Goal: Transaction & Acquisition: Purchase product/service

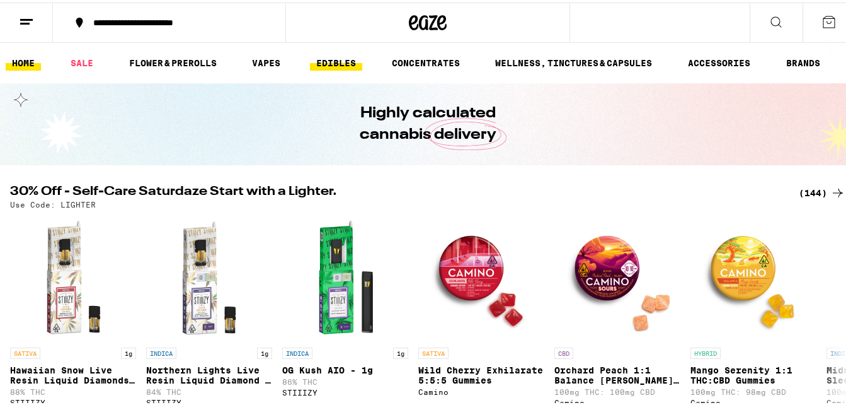
click at [343, 61] on link "EDIBLES" at bounding box center [336, 60] width 52 height 15
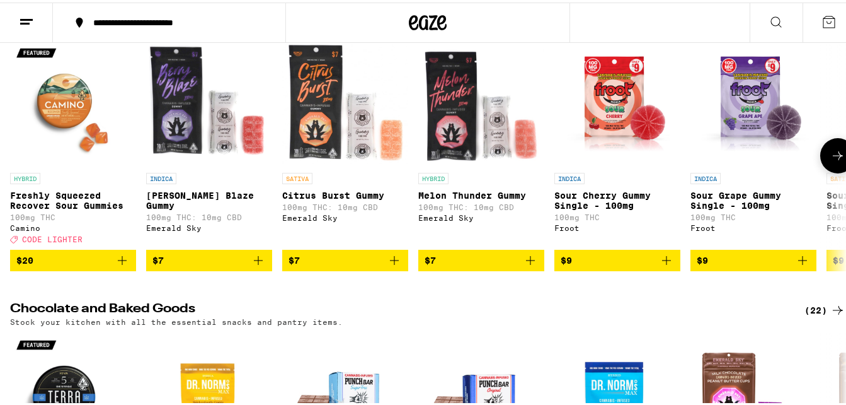
scroll to position [189, 0]
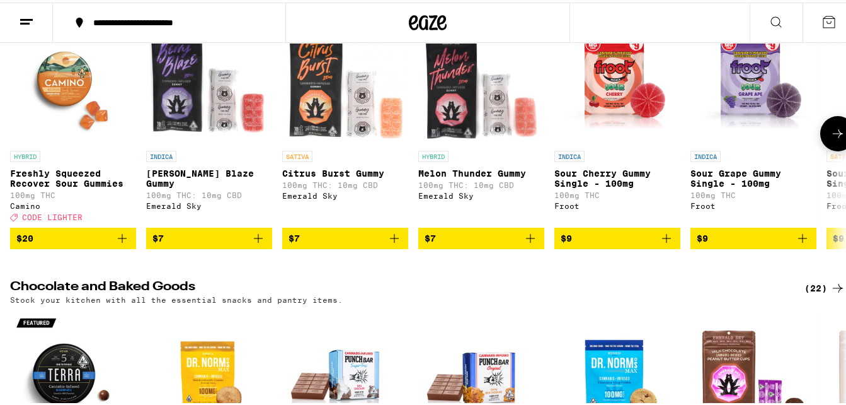
click at [205, 243] on span "$7" at bounding box center [209, 235] width 113 height 15
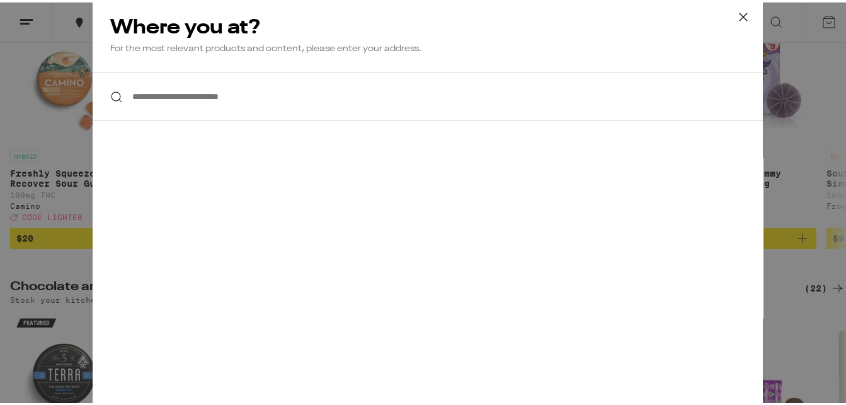
click at [738, 13] on icon at bounding box center [743, 14] width 19 height 19
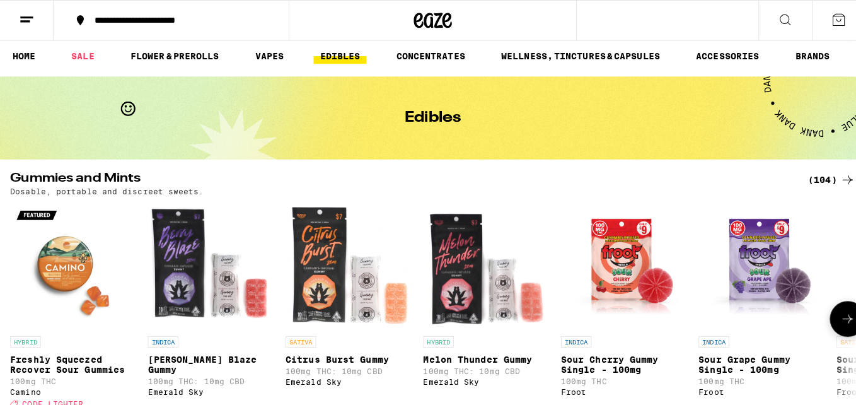
scroll to position [0, 0]
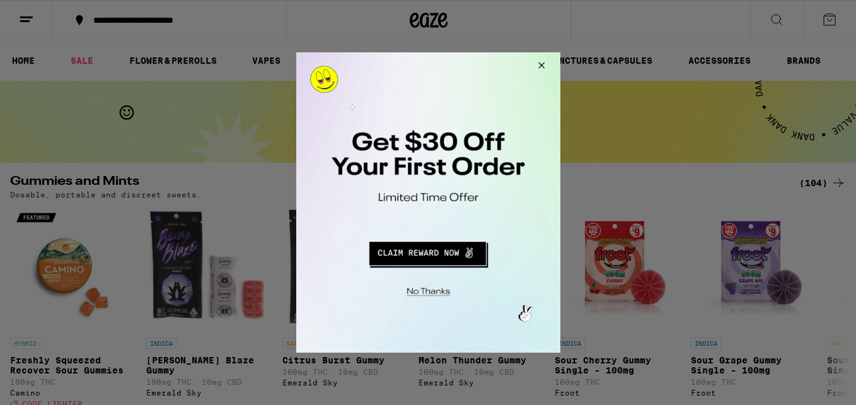
click at [434, 253] on button "Redirect to URL" at bounding box center [426, 251] width 219 height 30
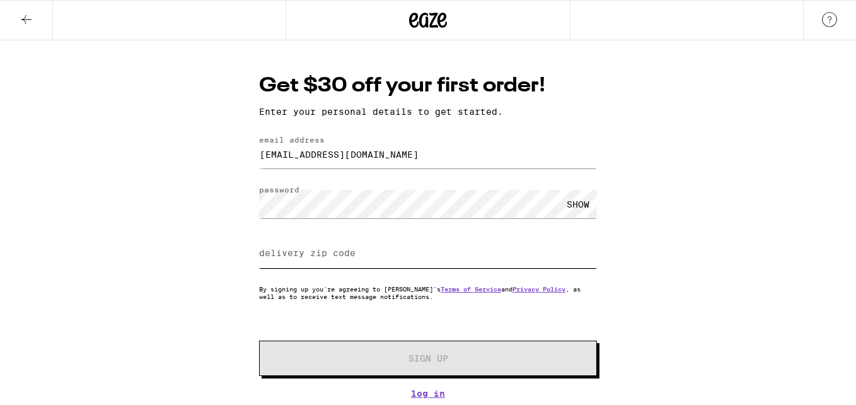
click at [363, 260] on input "delivery zip code" at bounding box center [428, 253] width 338 height 28
type input "91801"
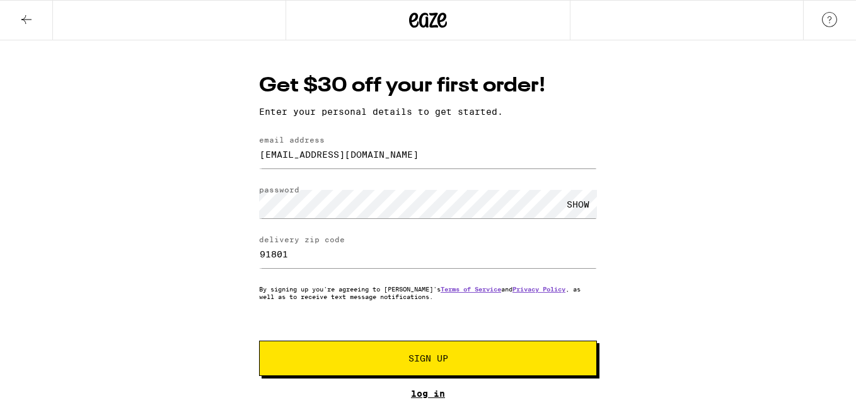
click at [441, 395] on link "Log In" at bounding box center [428, 393] width 338 height 10
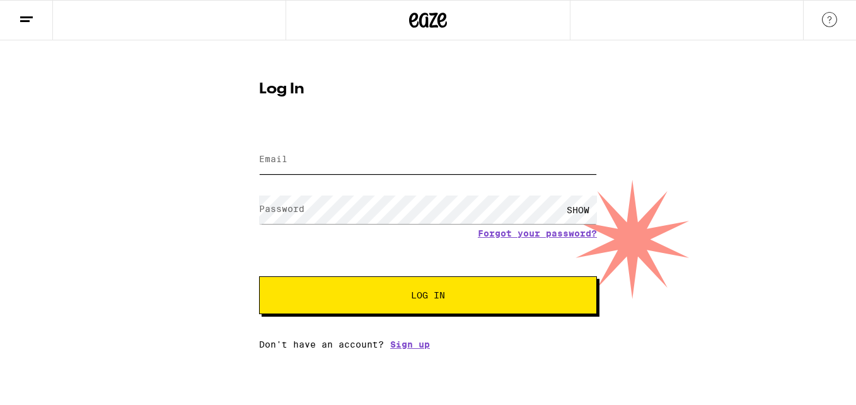
type input "[EMAIL_ADDRESS][DOMAIN_NAME]"
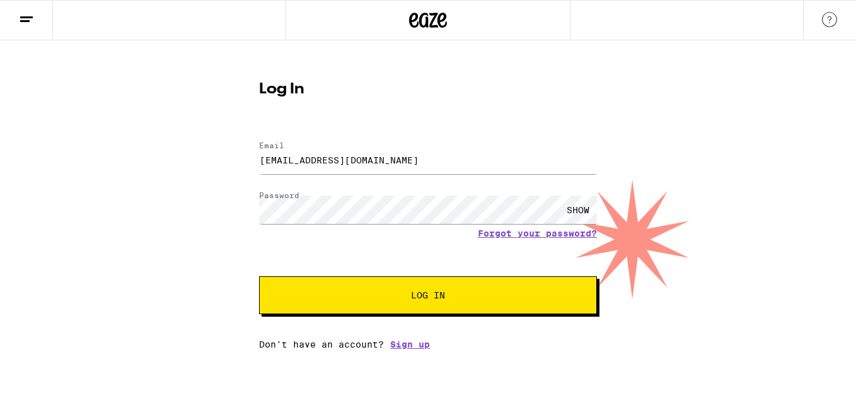
click at [577, 210] on div "SHOW" at bounding box center [578, 209] width 38 height 28
click at [442, 299] on span "Log In" at bounding box center [428, 295] width 34 height 9
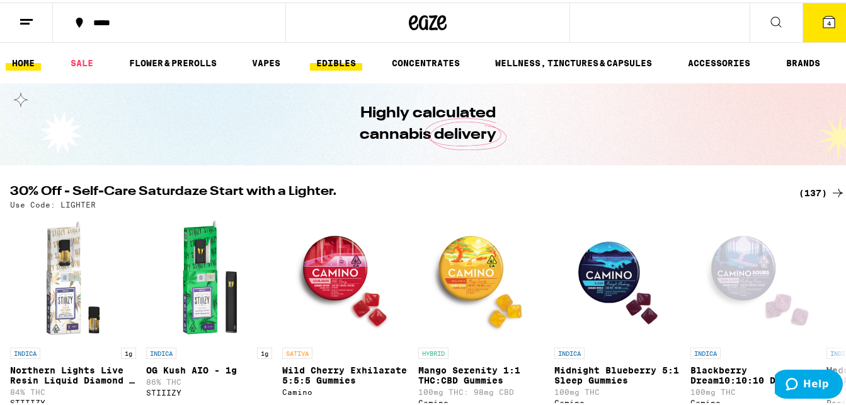
click at [337, 55] on link "EDIBLES" at bounding box center [336, 60] width 52 height 15
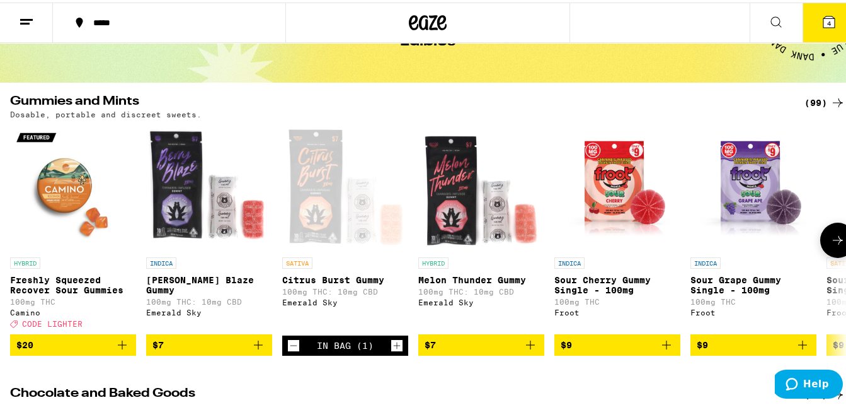
scroll to position [126, 0]
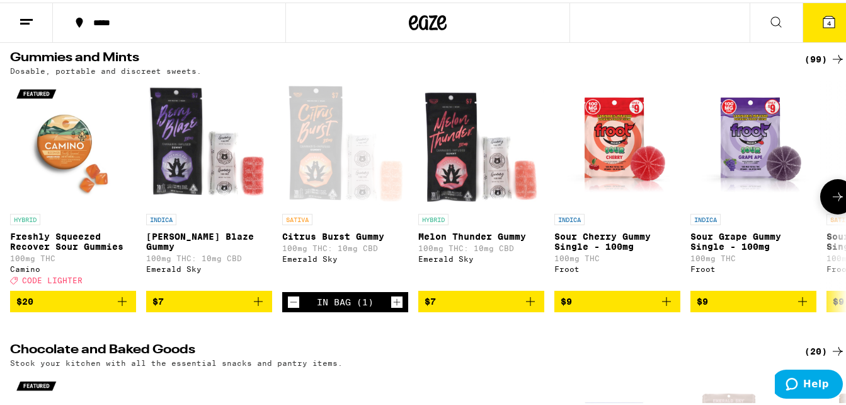
click at [399, 306] on icon "Increment" at bounding box center [396, 299] width 11 height 15
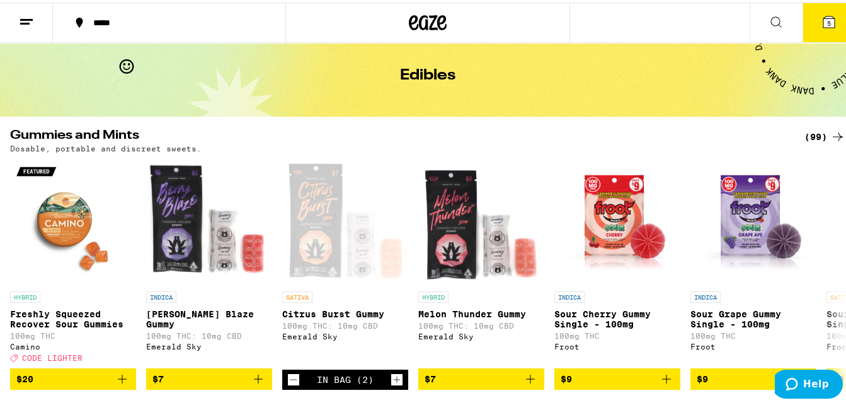
scroll to position [0, 0]
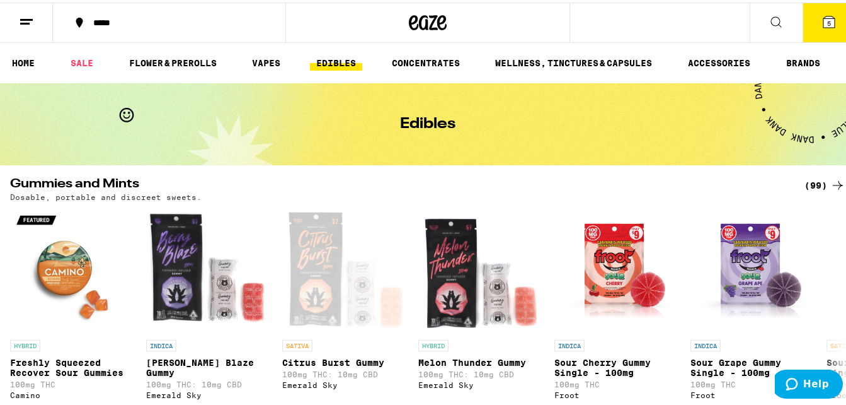
click at [831, 179] on icon at bounding box center [838, 182] width 15 height 15
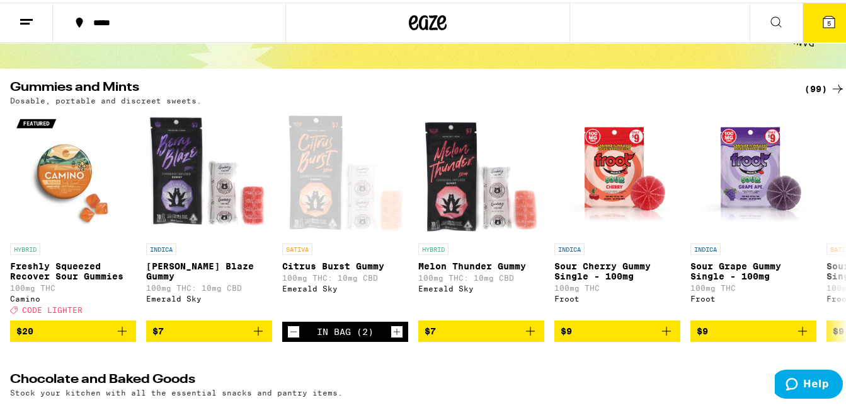
scroll to position [126, 0]
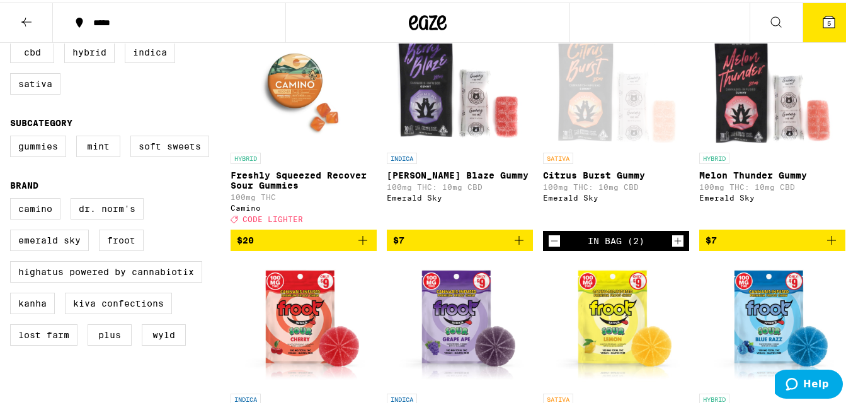
scroll to position [189, 0]
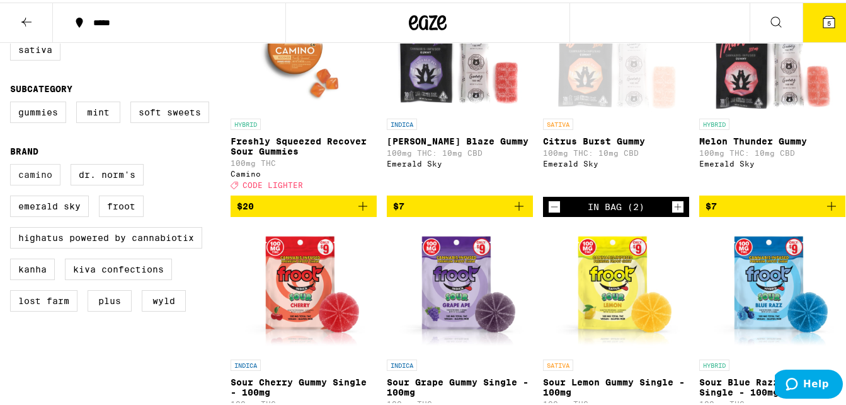
click at [24, 177] on label "Camino" at bounding box center [35, 171] width 50 height 21
click at [13, 164] on input "Camino" at bounding box center [13, 163] width 1 height 1
checkbox input "true"
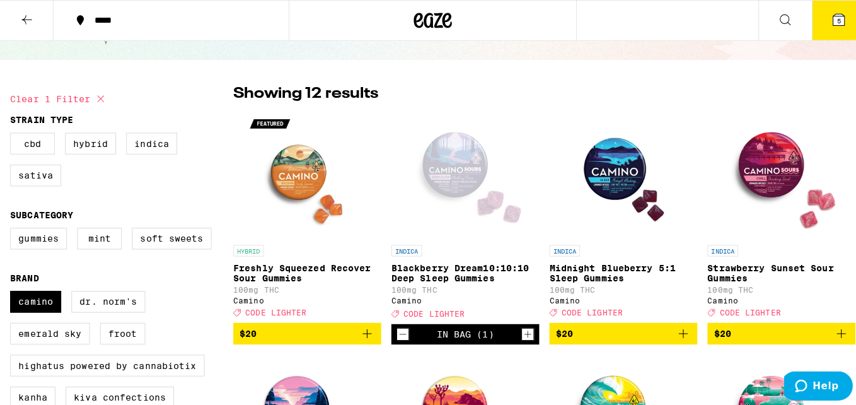
scroll to position [126, 0]
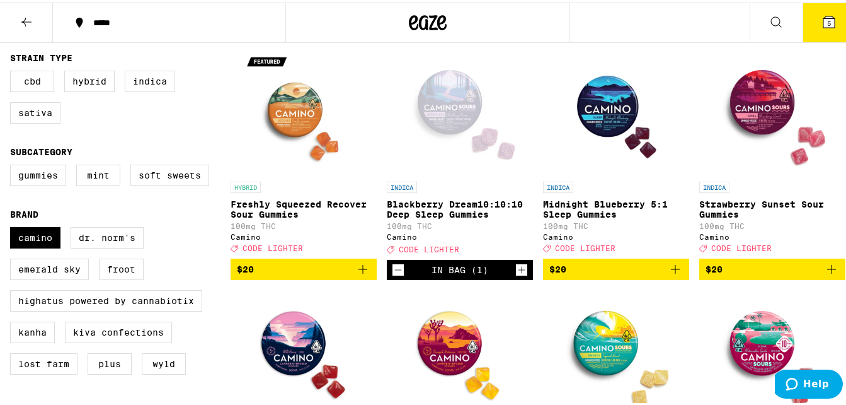
click at [720, 199] on p "Strawberry Sunset Sour Gummies" at bounding box center [773, 207] width 146 height 20
click at [584, 204] on p "Midnight Blueberry 5:1 Sleep Gummies" at bounding box center [616, 207] width 146 height 20
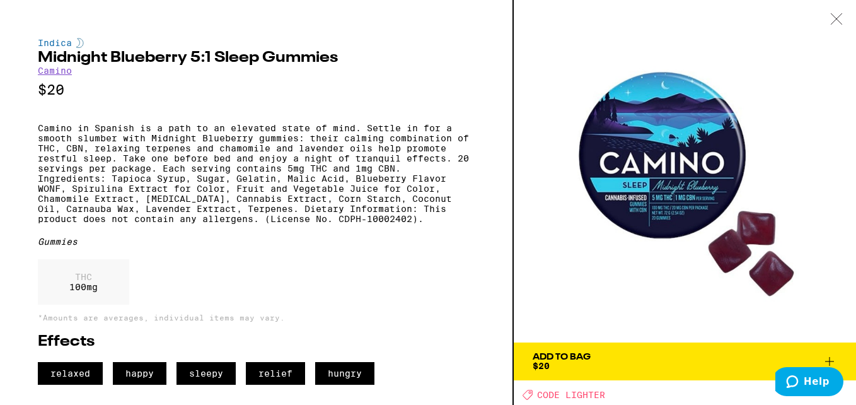
scroll to position [4, 0]
click at [826, 356] on icon at bounding box center [829, 361] width 15 height 15
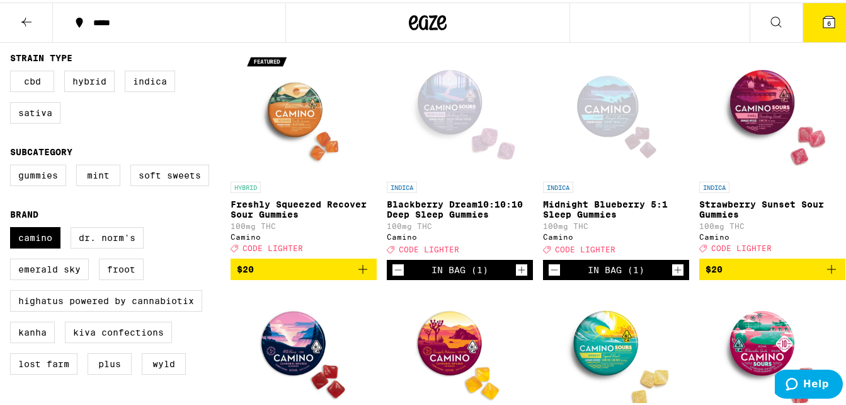
click at [822, 12] on icon at bounding box center [829, 19] width 15 height 15
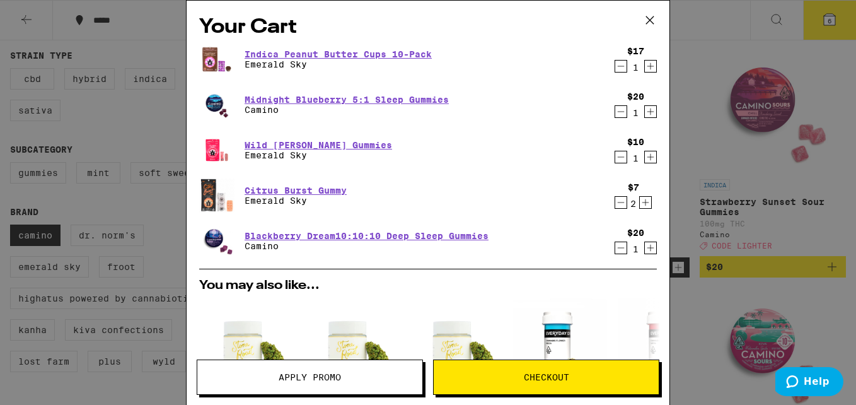
click at [615, 159] on icon "Decrement" at bounding box center [620, 156] width 11 height 15
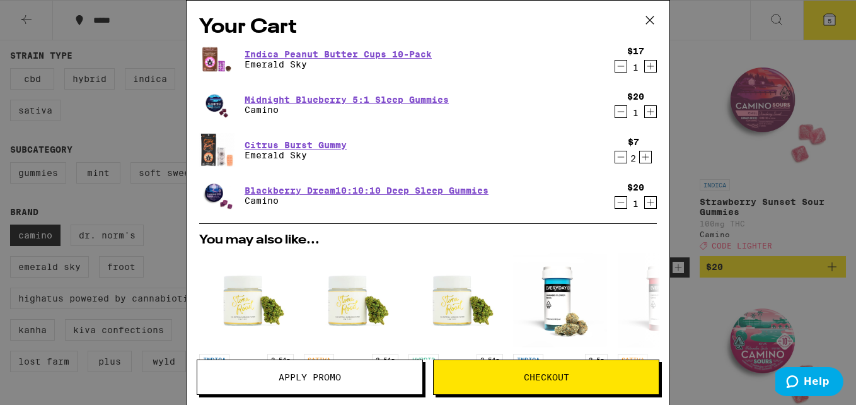
click at [615, 207] on icon "Decrement" at bounding box center [620, 202] width 11 height 15
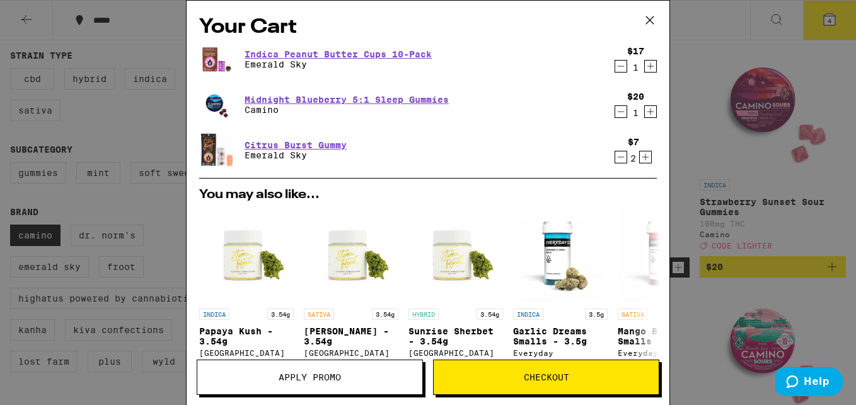
click at [615, 156] on icon "Decrement" at bounding box center [620, 156] width 11 height 15
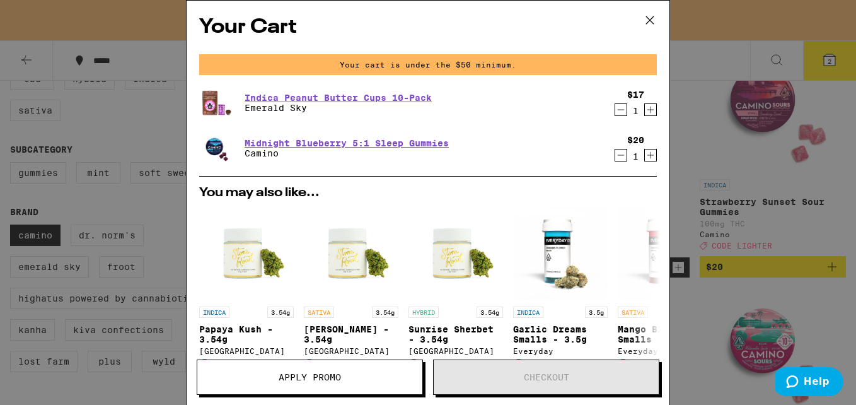
click at [660, 21] on button at bounding box center [649, 21] width 39 height 40
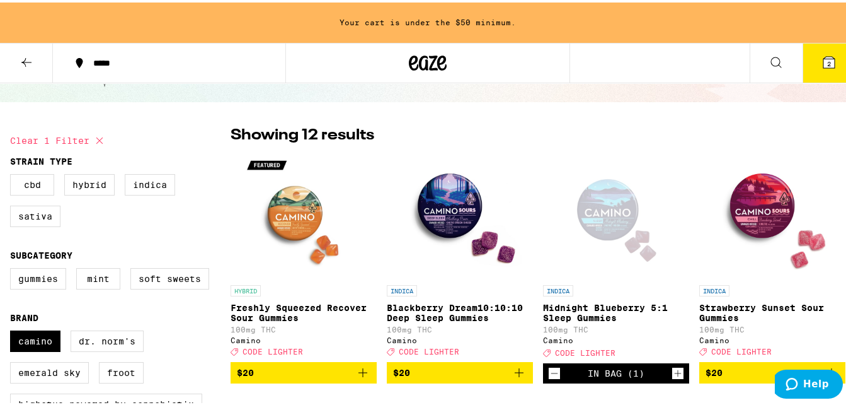
scroll to position [126, 0]
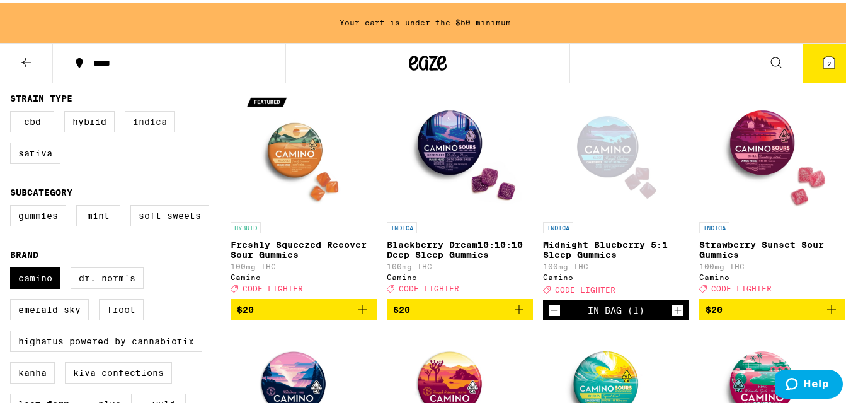
click at [162, 119] on label "Indica" at bounding box center [150, 118] width 50 height 21
click at [13, 111] on input "Indica" at bounding box center [13, 110] width 1 height 1
checkbox input "true"
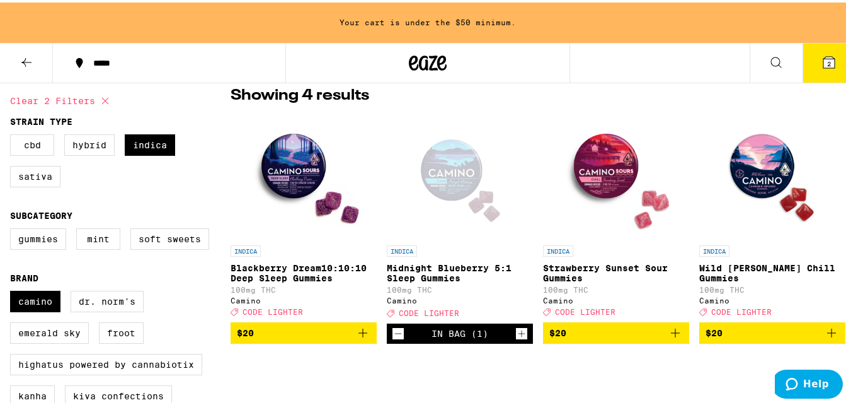
scroll to position [126, 0]
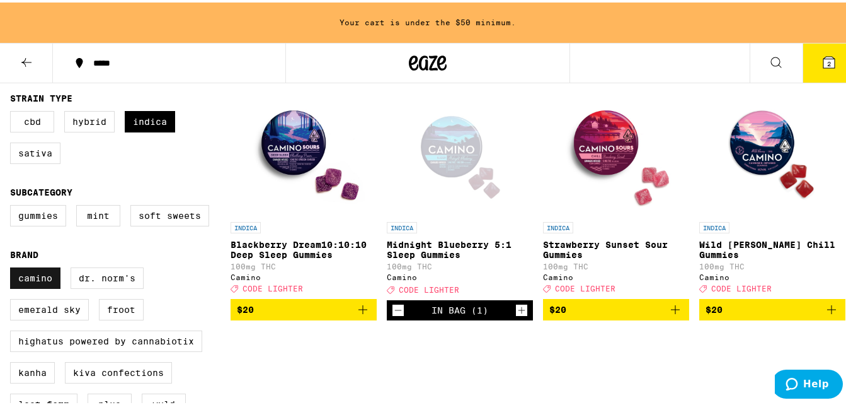
click at [50, 282] on label "Camino" at bounding box center [35, 275] width 50 height 21
click at [13, 267] on input "Camino" at bounding box center [13, 267] width 1 height 1
checkbox input "false"
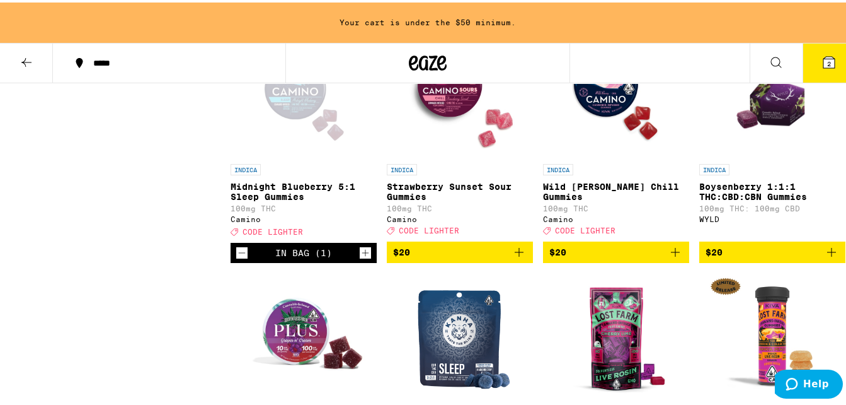
scroll to position [1323, 0]
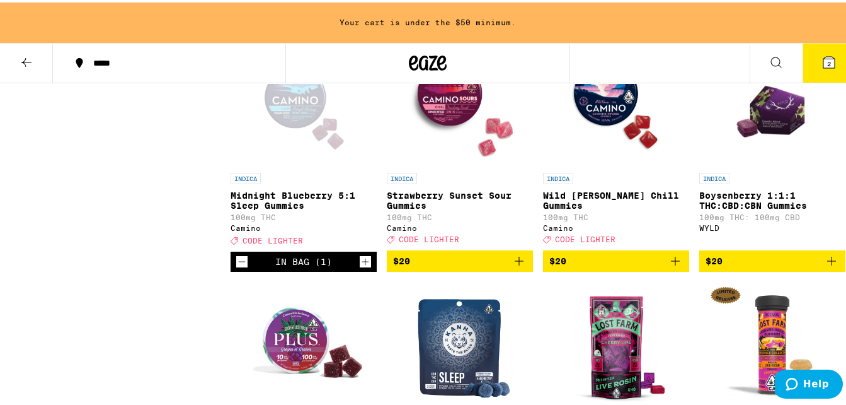
click at [21, 57] on icon at bounding box center [26, 59] width 15 height 15
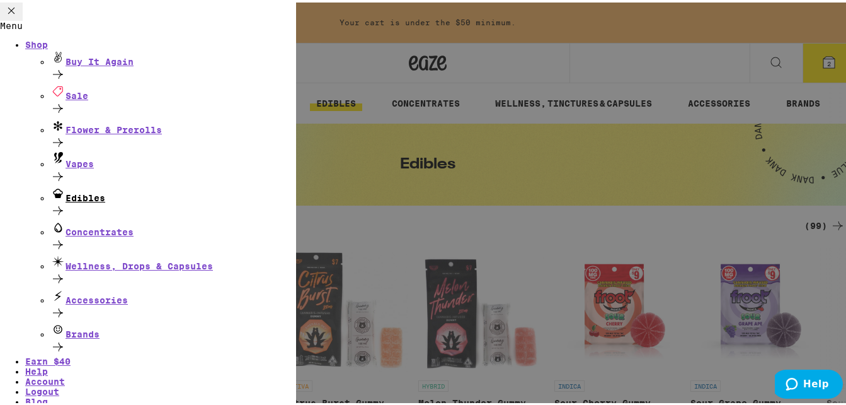
click at [110, 190] on div "Edibles" at bounding box center [173, 191] width 246 height 17
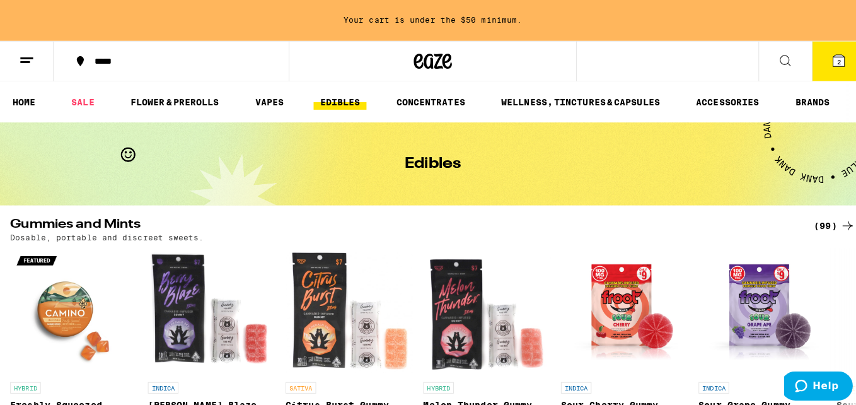
scroll to position [126, 0]
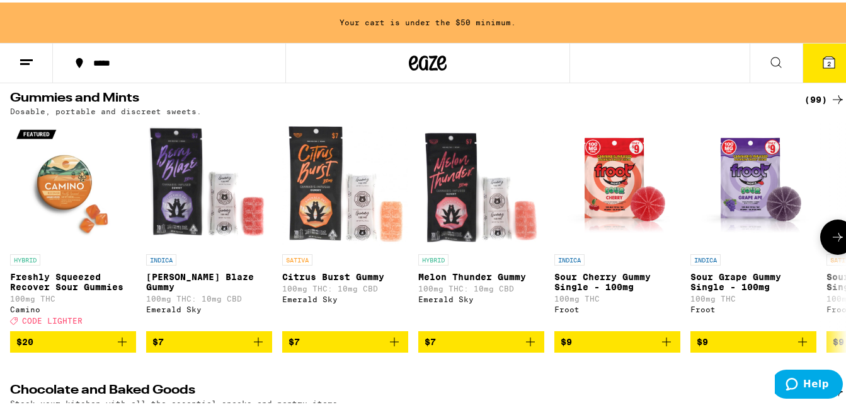
click at [189, 347] on span "$7" at bounding box center [209, 338] width 113 height 15
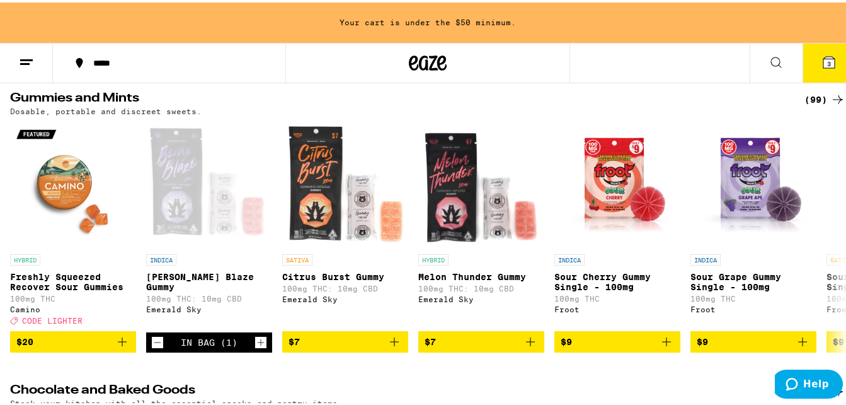
click at [824, 57] on icon at bounding box center [829, 59] width 11 height 11
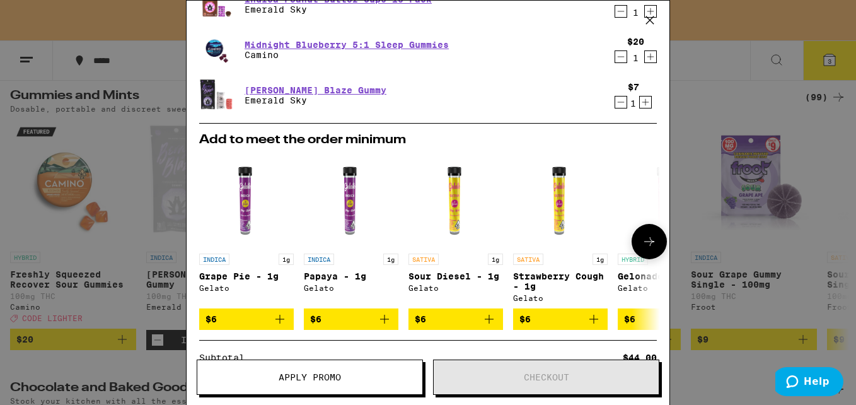
scroll to position [29, 0]
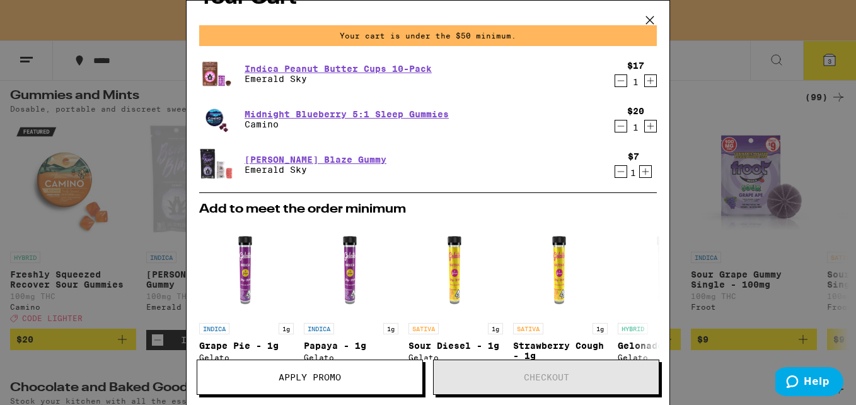
click at [640, 174] on icon "Increment" at bounding box center [645, 171] width 11 height 15
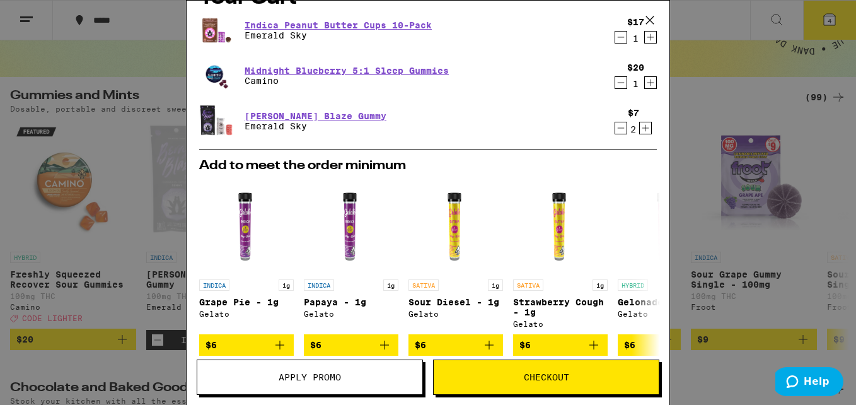
click at [615, 127] on icon "Decrement" at bounding box center [620, 127] width 11 height 15
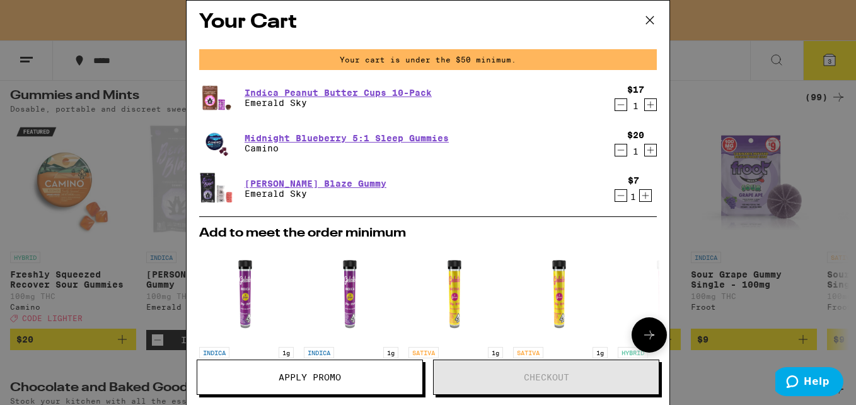
scroll to position [0, 0]
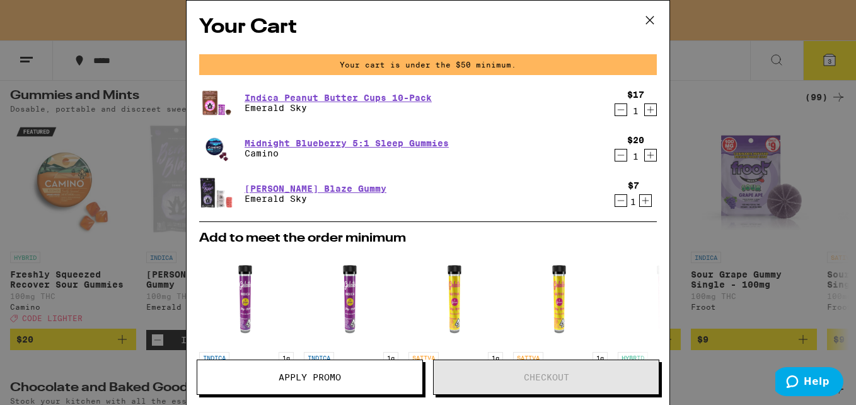
click at [640, 200] on icon "Increment" at bounding box center [645, 200] width 11 height 15
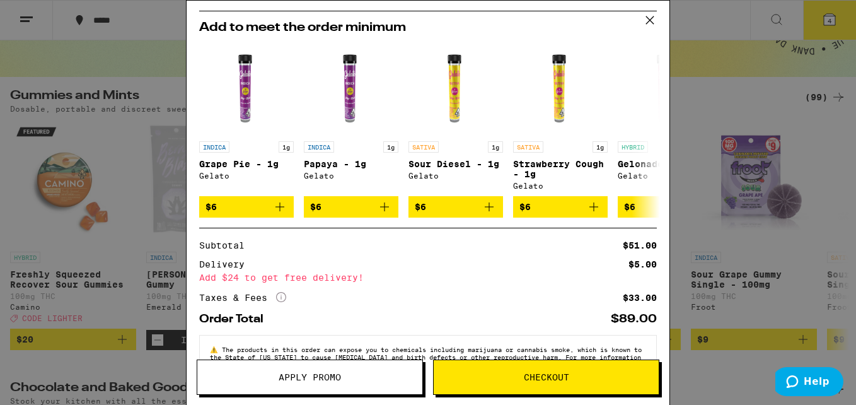
scroll to position [189, 0]
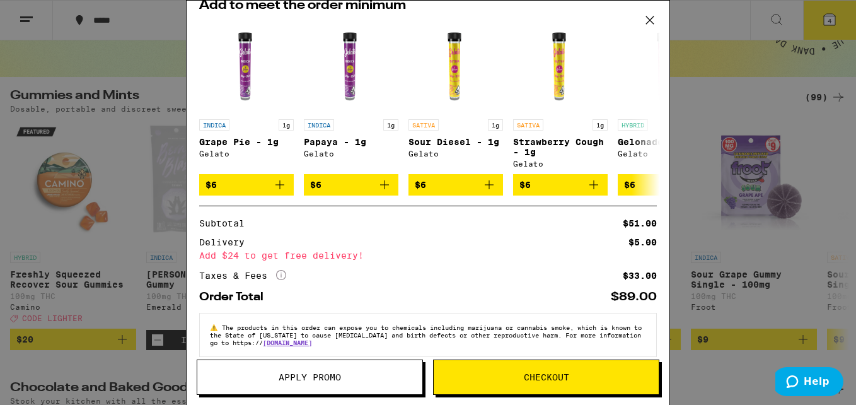
click at [520, 373] on span "Checkout" at bounding box center [546, 376] width 225 height 9
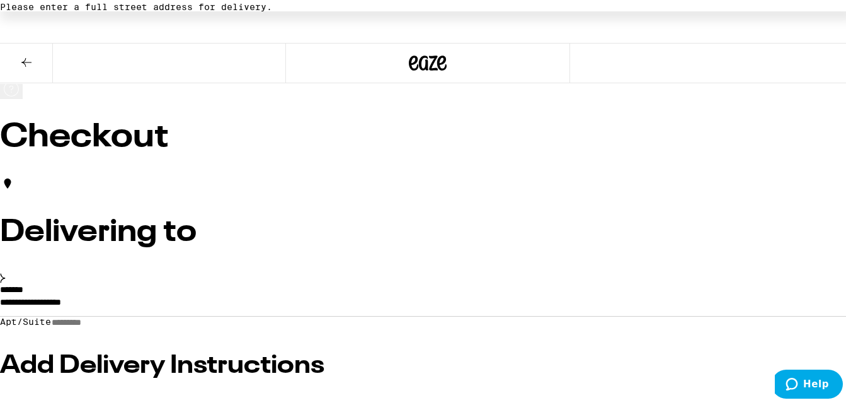
scroll to position [63, 0]
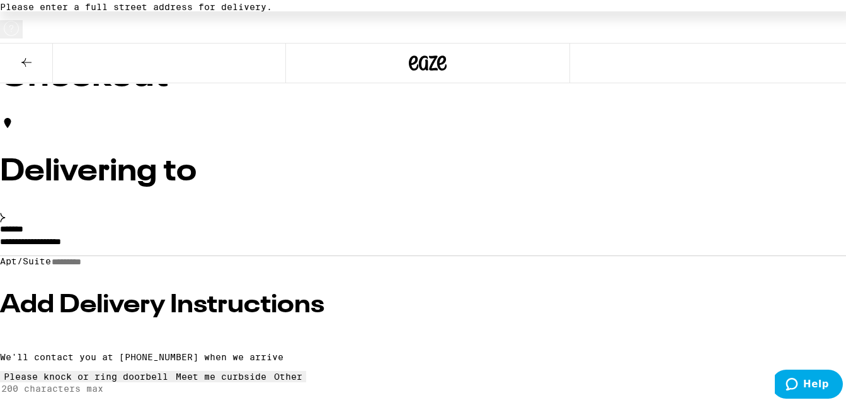
click at [126, 263] on input "Apt/Suite" at bounding box center [95, 259] width 89 height 11
type input "**********"
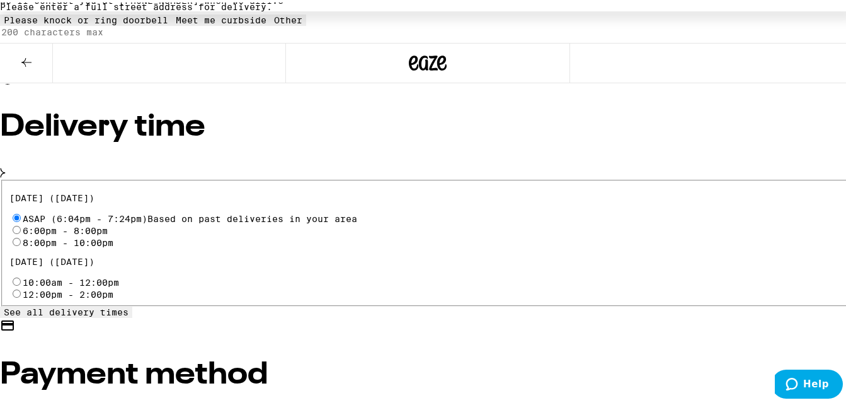
scroll to position [441, 0]
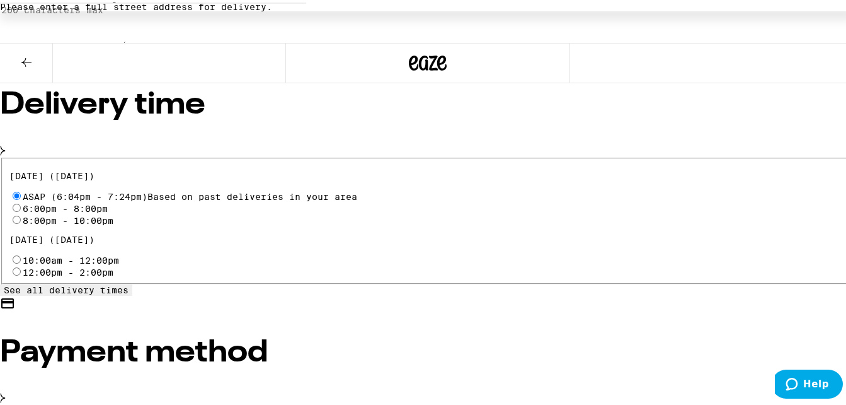
radio input "true"
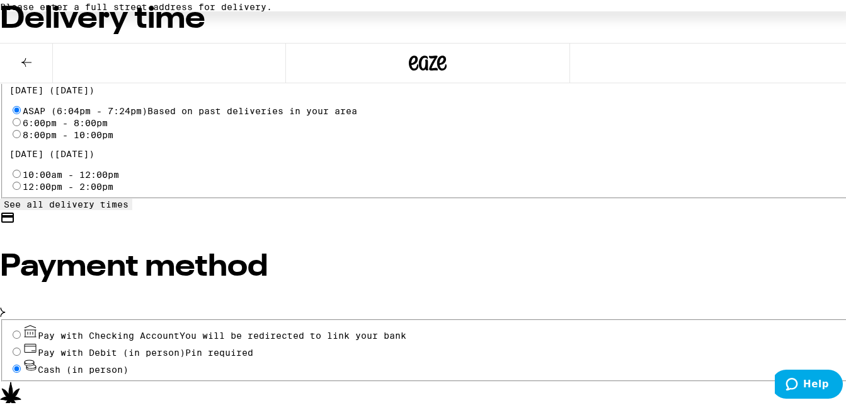
scroll to position [555, 0]
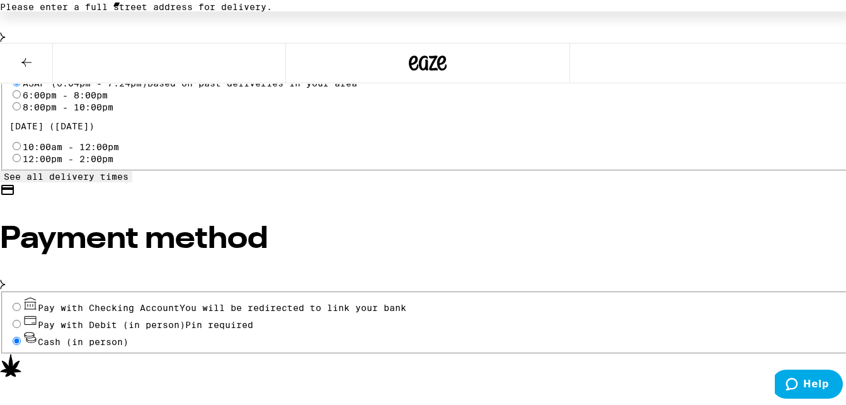
click at [103, 310] on div "Pay with Debit (in person) Pin required" at bounding box center [428, 318] width 838 height 17
click at [21, 317] on input "Pay with Debit (in person) Pin required" at bounding box center [17, 321] width 8 height 8
radio input "true"
click at [21, 334] on input "Cash (in person)" at bounding box center [17, 338] width 8 height 8
radio input "true"
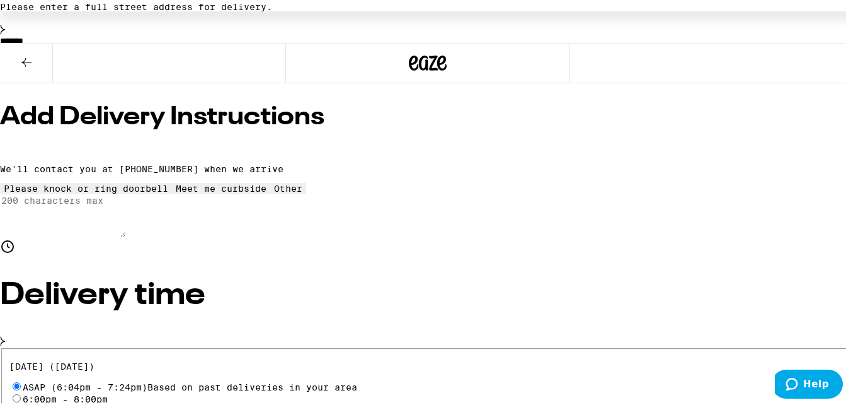
scroll to position [252, 0]
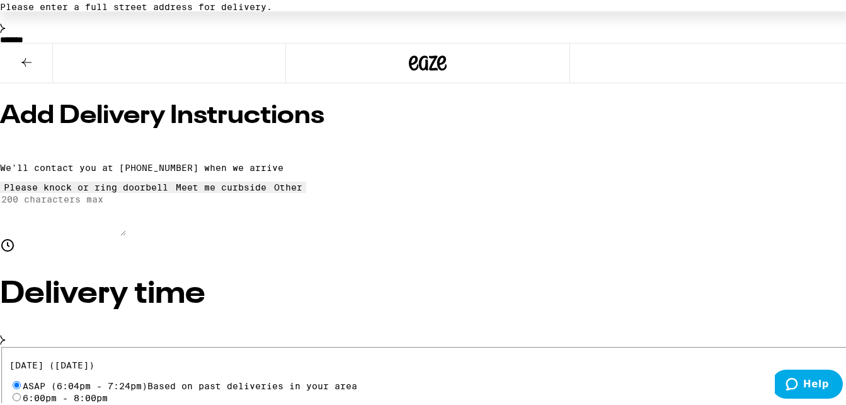
click at [21, 390] on input "6:00pm - 8:00pm" at bounding box center [17, 394] width 8 height 8
radio input "true"
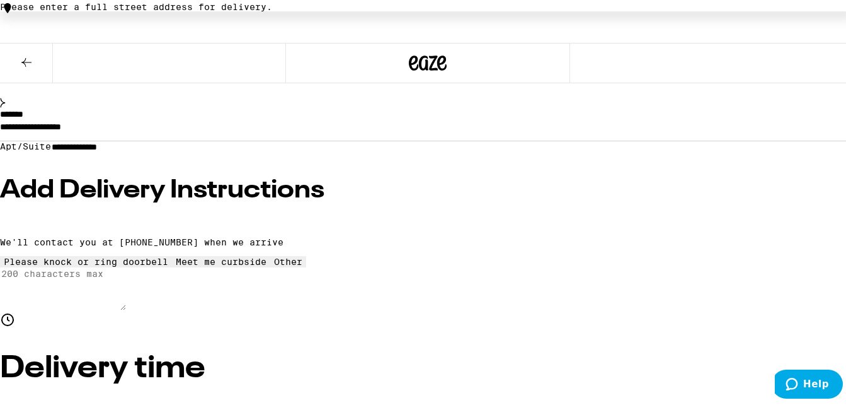
scroll to position [126, 0]
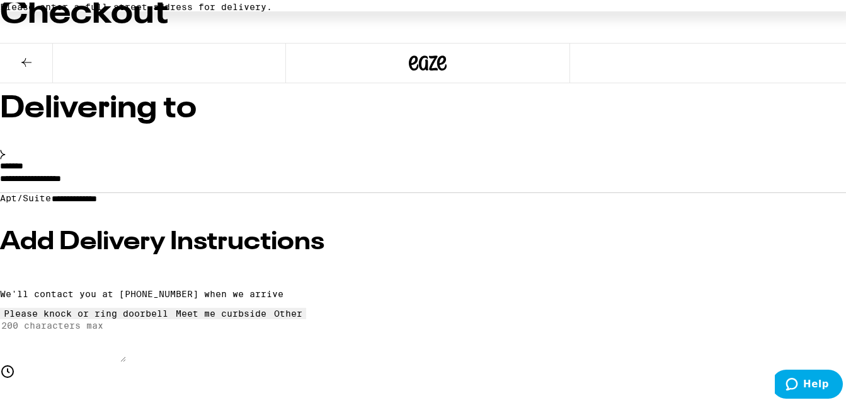
radio input "true"
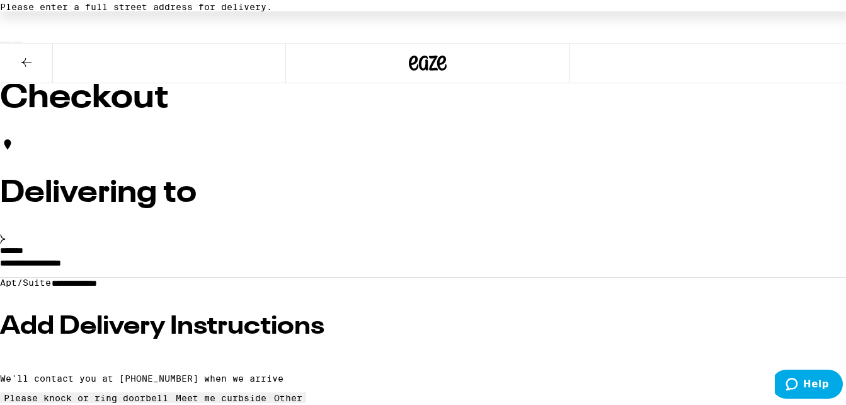
scroll to position [63, 0]
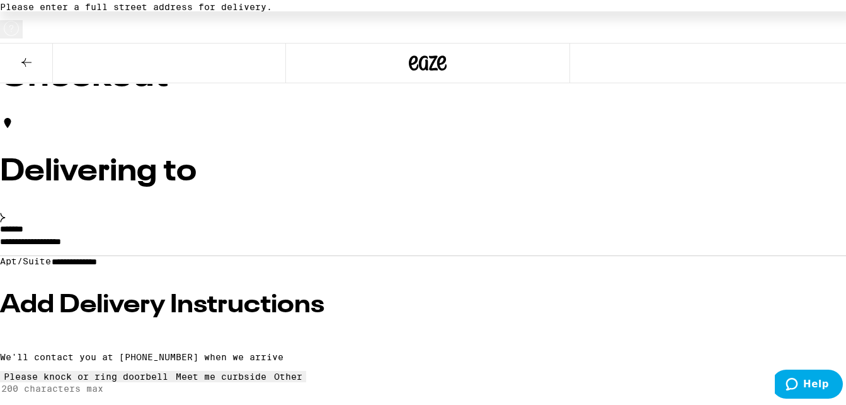
click at [221, 231] on input "**********" at bounding box center [428, 241] width 856 height 21
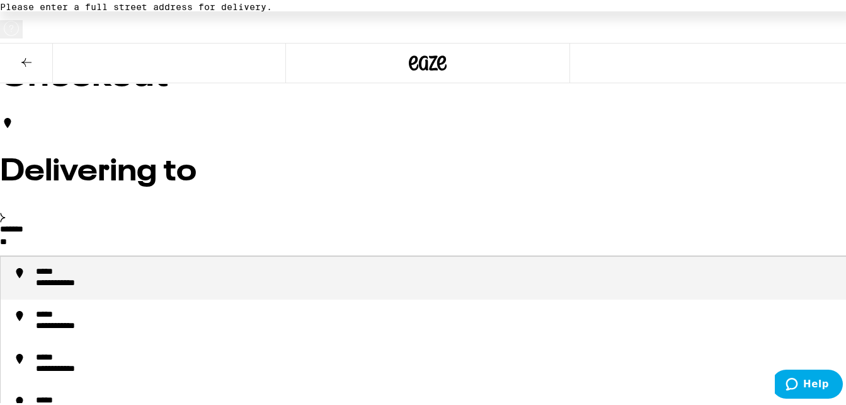
type input "*"
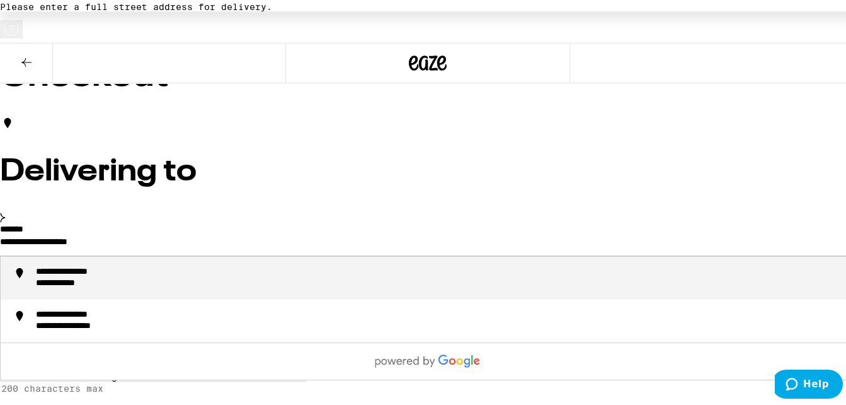
click at [127, 264] on div "**********" at bounding box center [81, 269] width 91 height 11
type input "**********"
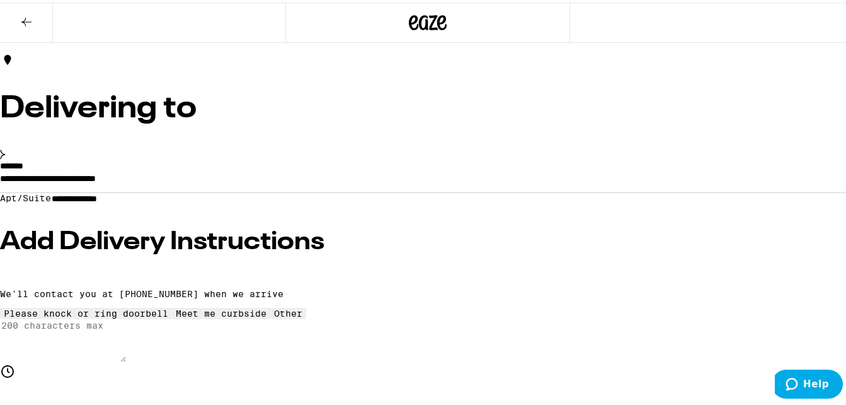
scroll to position [149, 0]
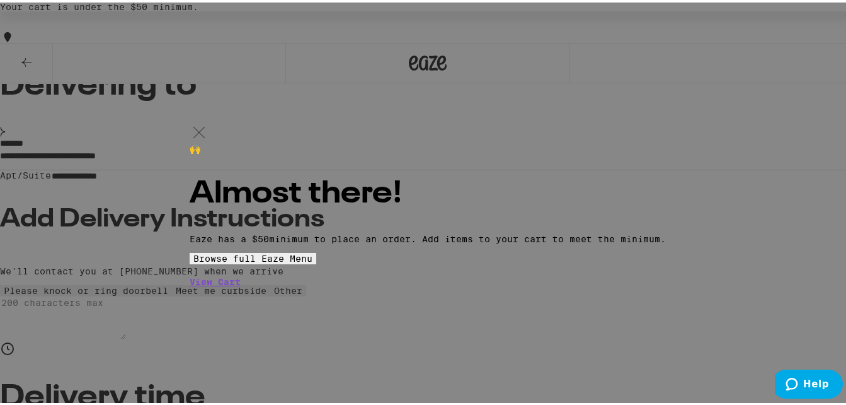
scroll to position [189, 0]
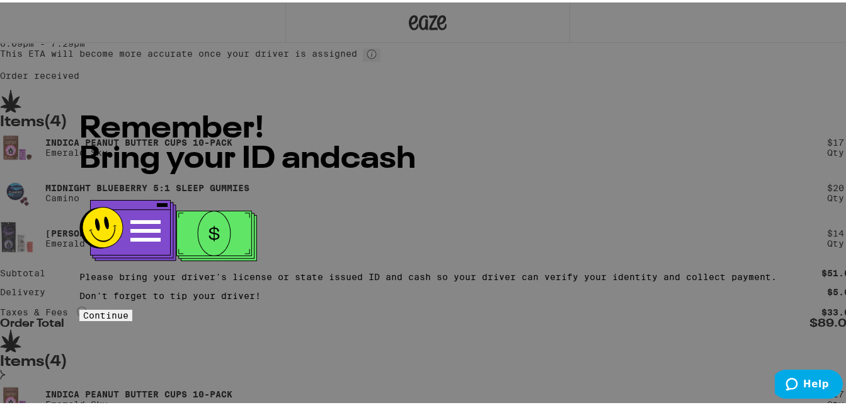
scroll to position [126, 0]
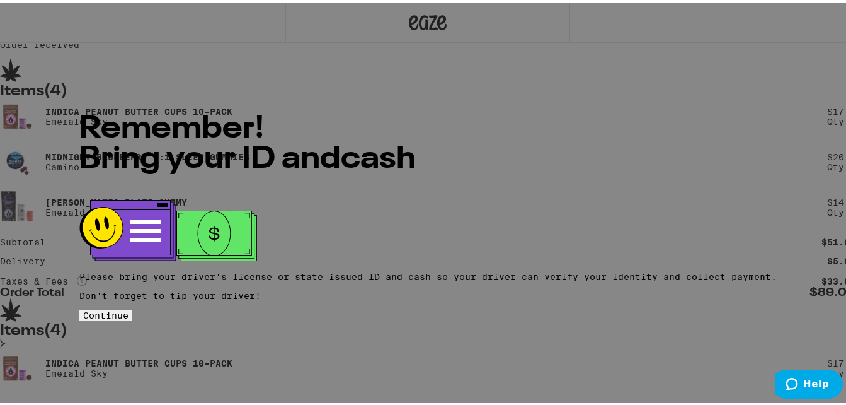
click at [132, 307] on button "Continue" at bounding box center [105, 312] width 53 height 11
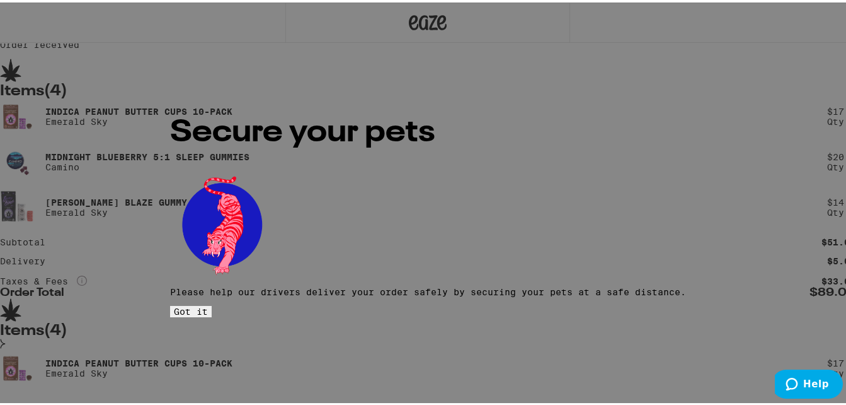
click at [208, 304] on span "Got it" at bounding box center [191, 309] width 34 height 10
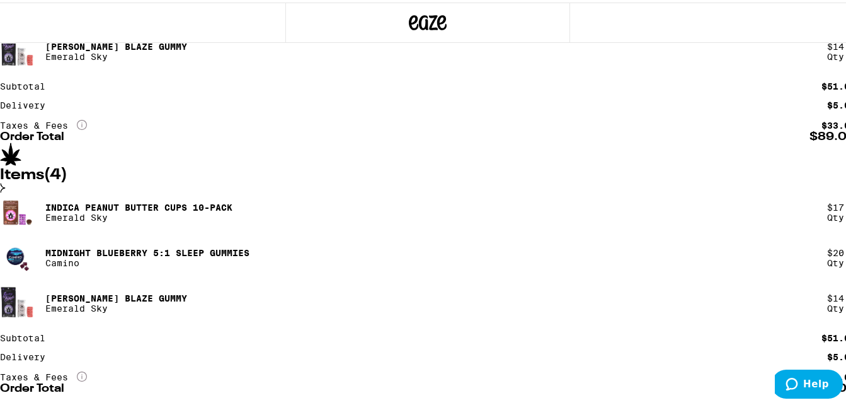
scroll to position [285, 0]
